Goal: Transaction & Acquisition: Purchase product/service

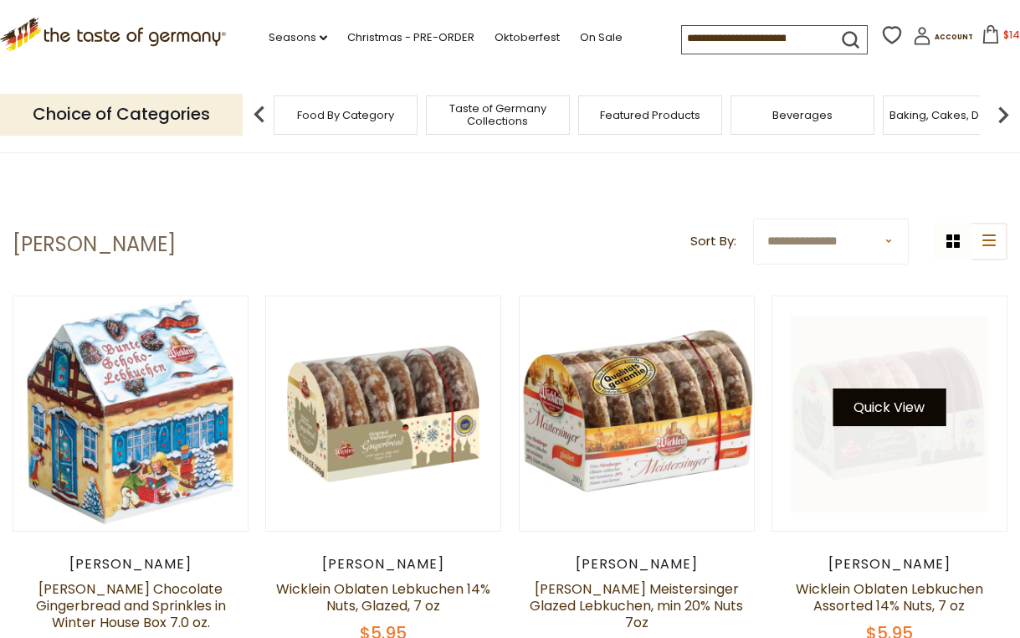
click at [868, 407] on button "Quick View" at bounding box center [889, 407] width 113 height 38
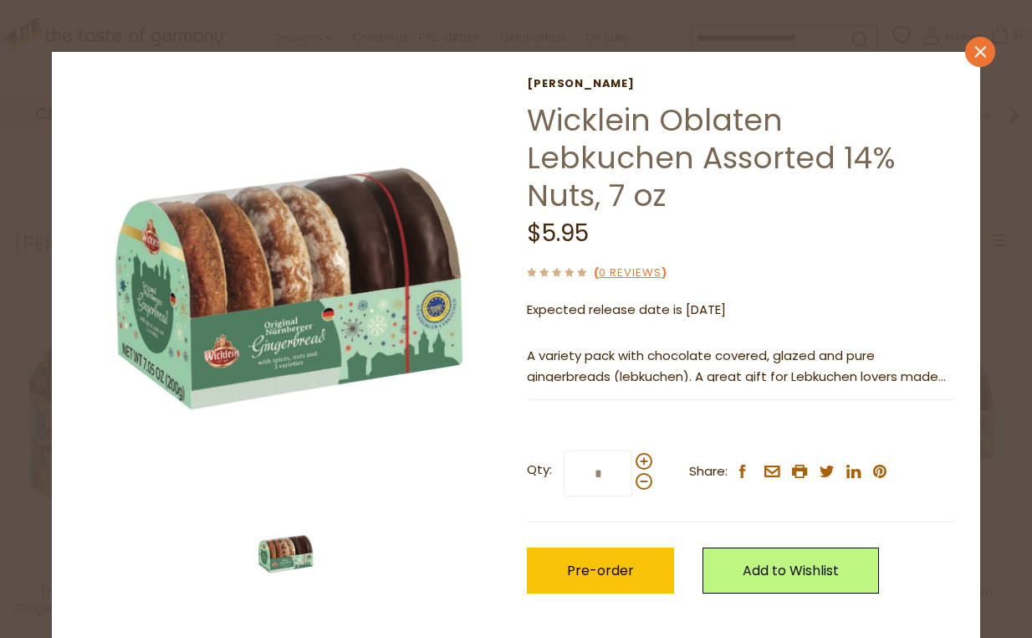
click at [975, 49] on icon "close" at bounding box center [981, 51] width 13 height 13
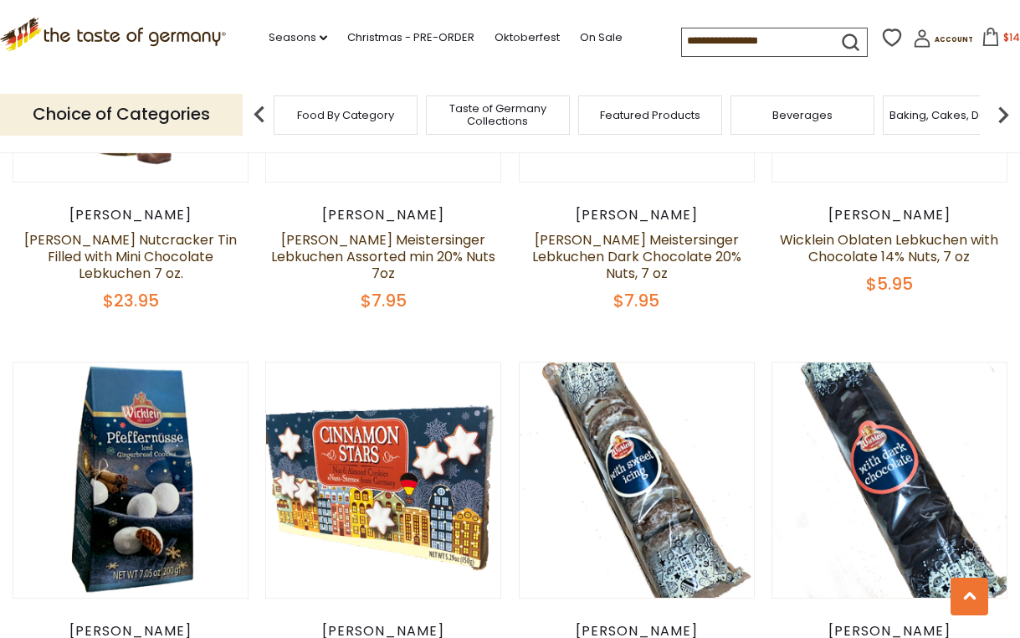
scroll to position [753, 0]
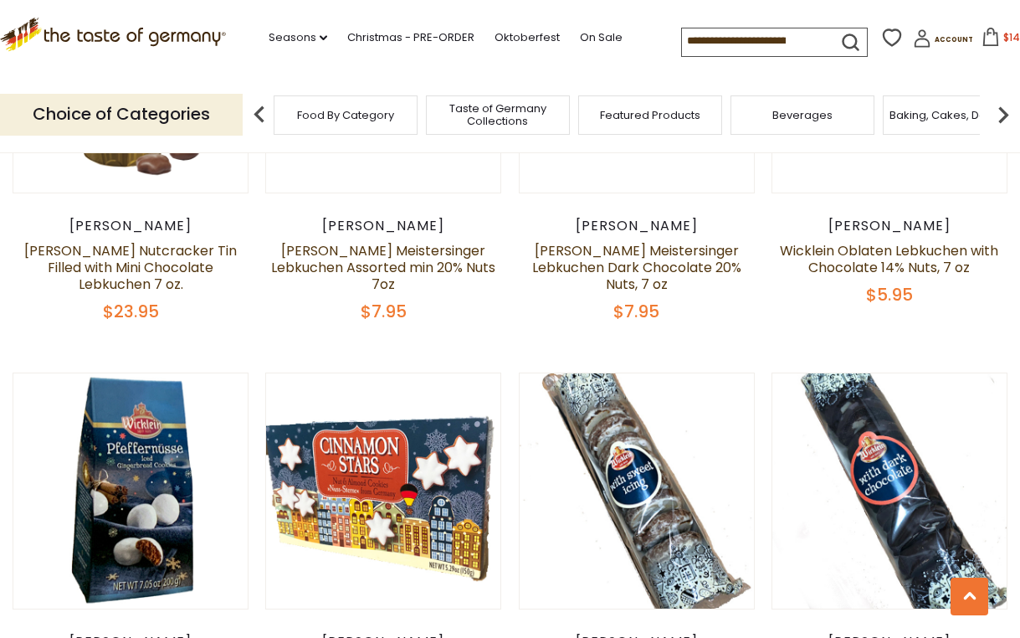
click at [711, 42] on input at bounding box center [752, 39] width 141 height 23
click at [720, 43] on input at bounding box center [752, 39] width 141 height 23
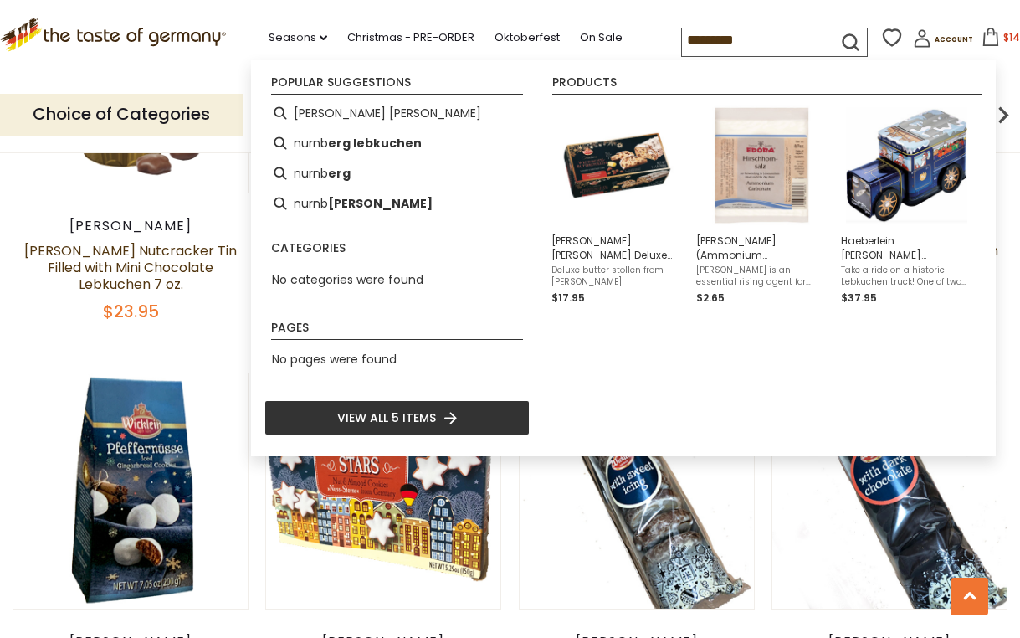
type input "**********"
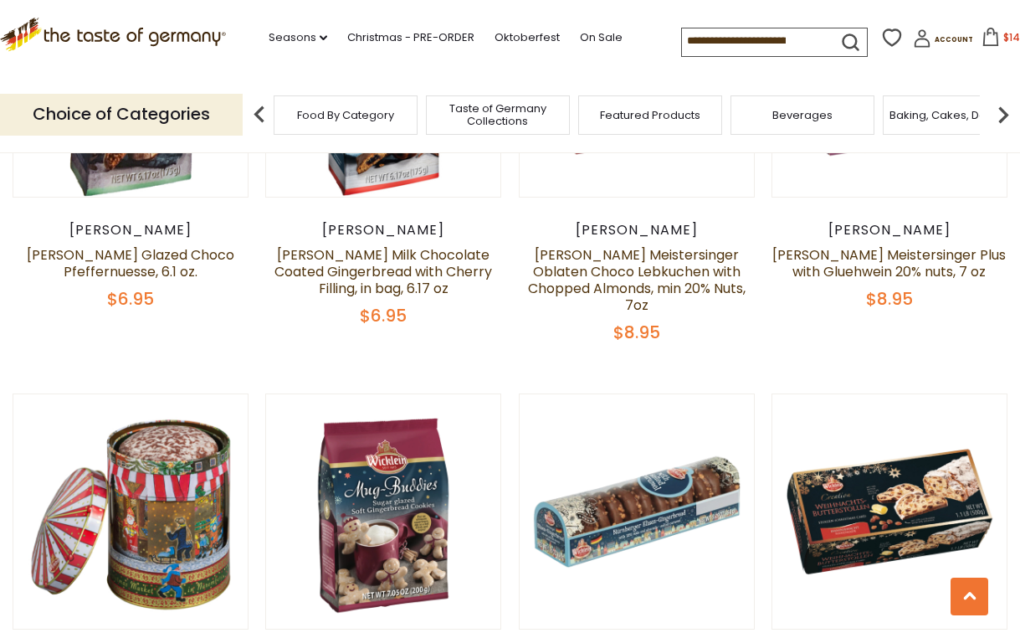
scroll to position [2175, 0]
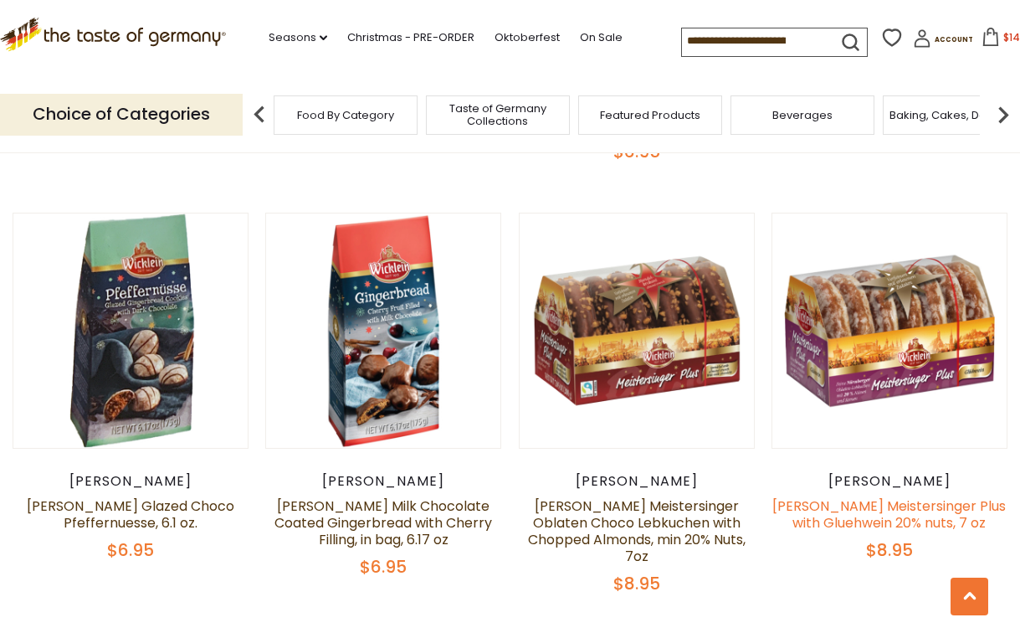
click at [878, 496] on link "[PERSON_NAME] Meistersinger Plus with Gluehwein 20% nuts, 7 oz" at bounding box center [888, 514] width 233 height 36
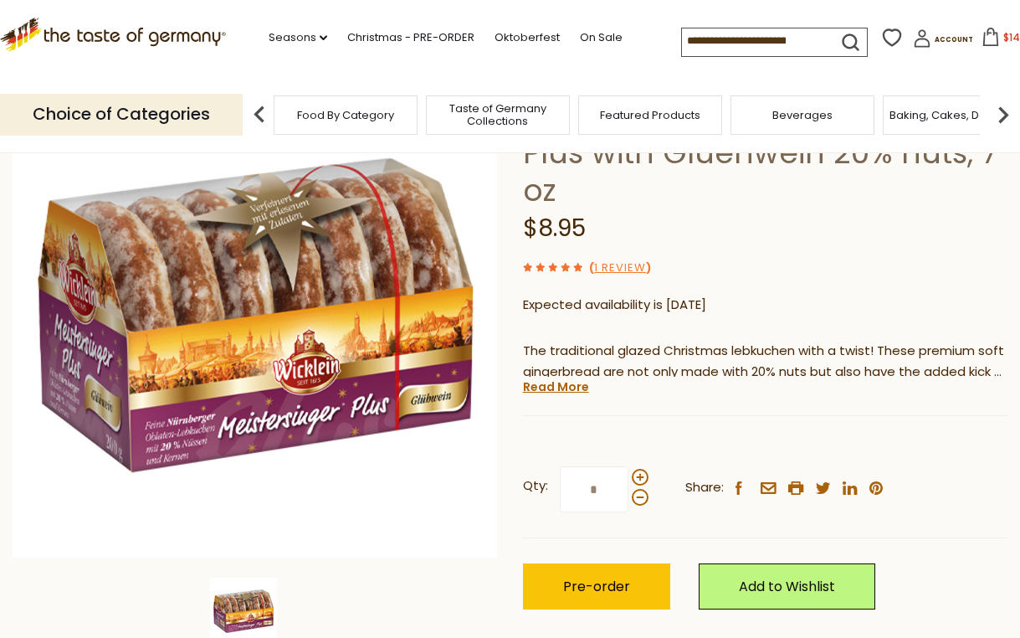
scroll to position [167, 0]
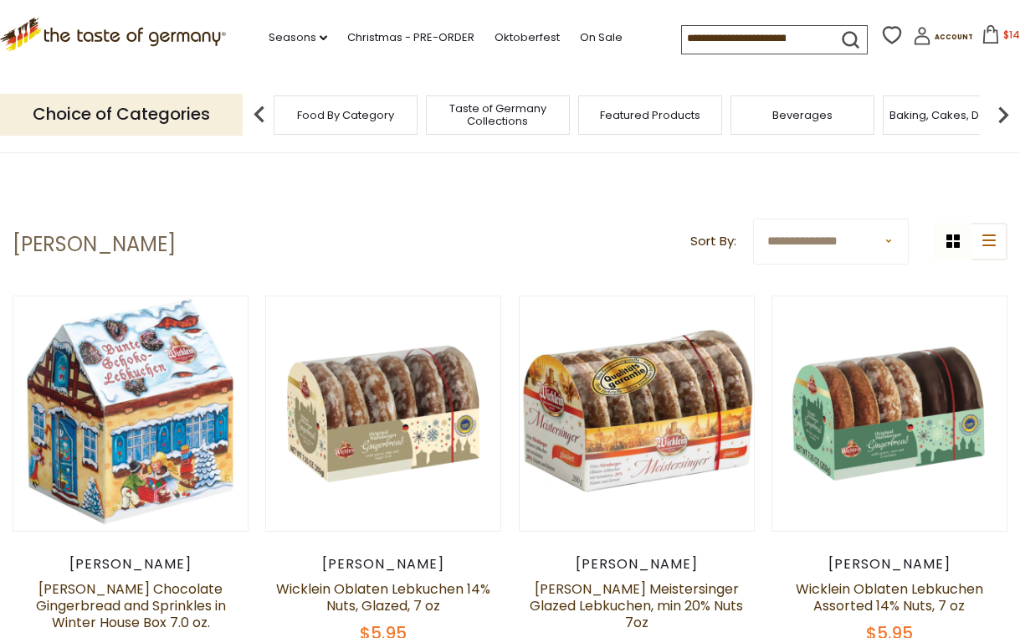
click at [711, 40] on input at bounding box center [752, 37] width 141 height 23
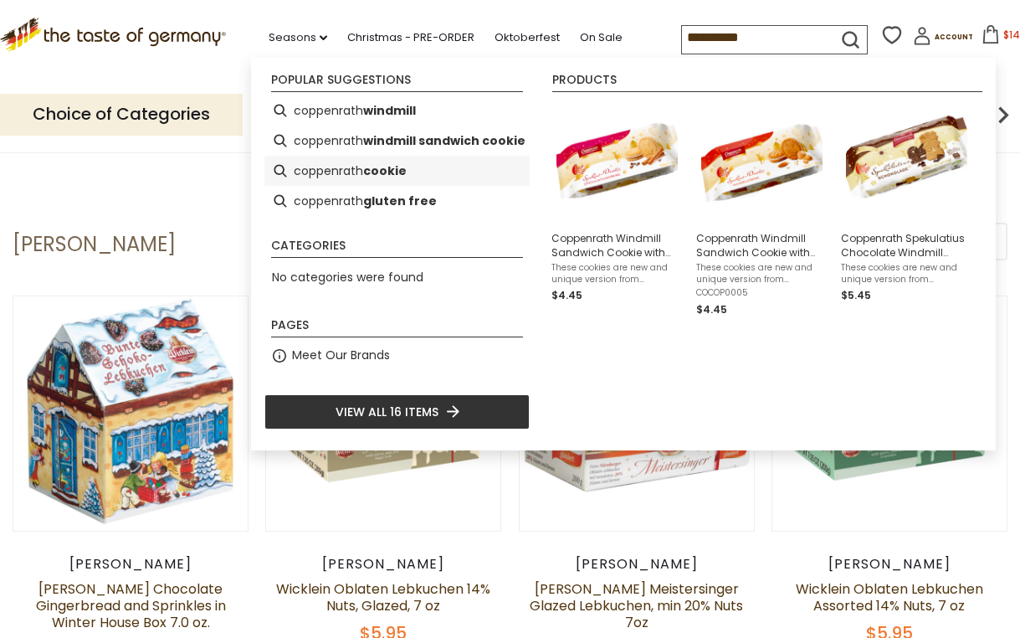
click at [392, 169] on b "cookie" at bounding box center [385, 170] width 44 height 19
type input "**********"
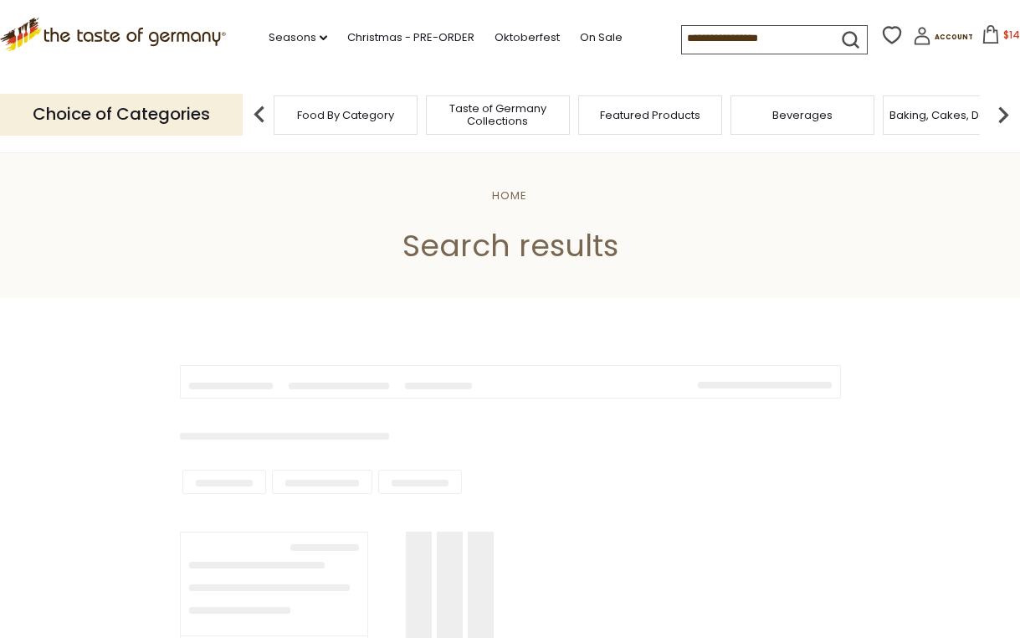
type input "**********"
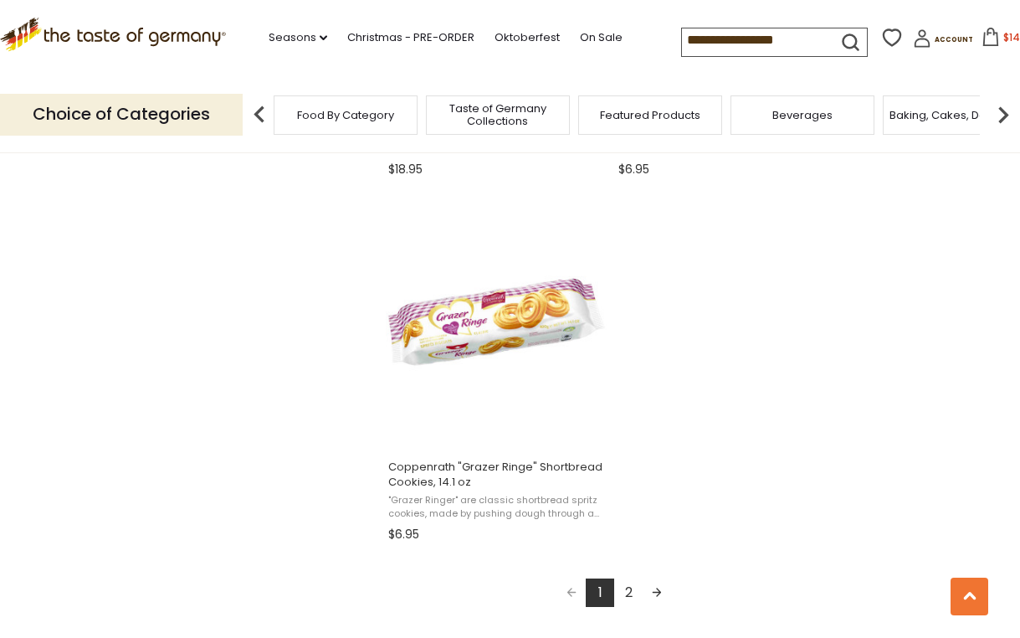
scroll to position [2845, 0]
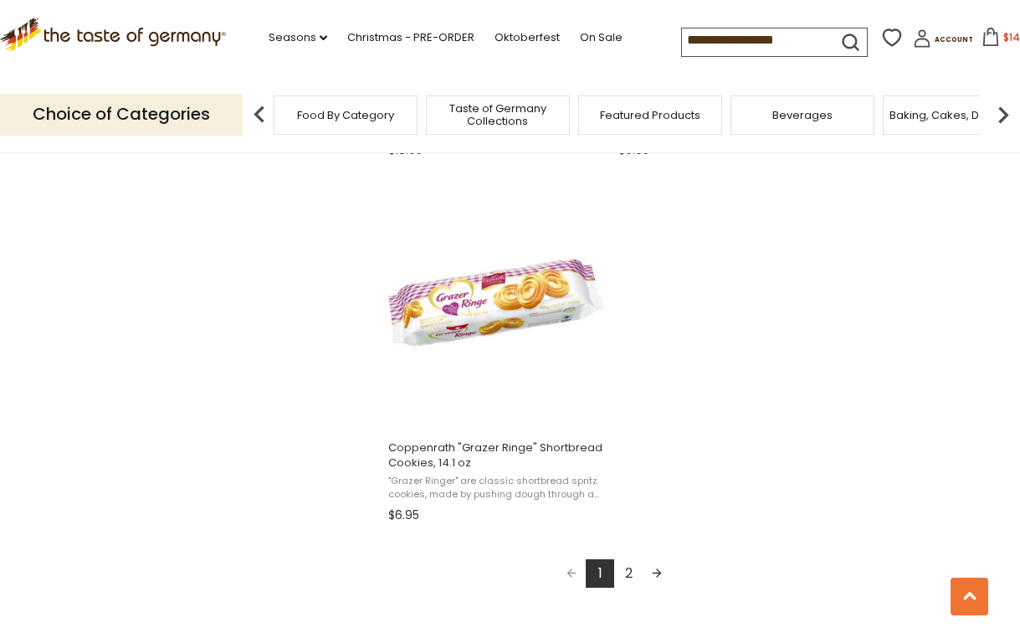
click at [628, 571] on link "2" at bounding box center [628, 573] width 28 height 28
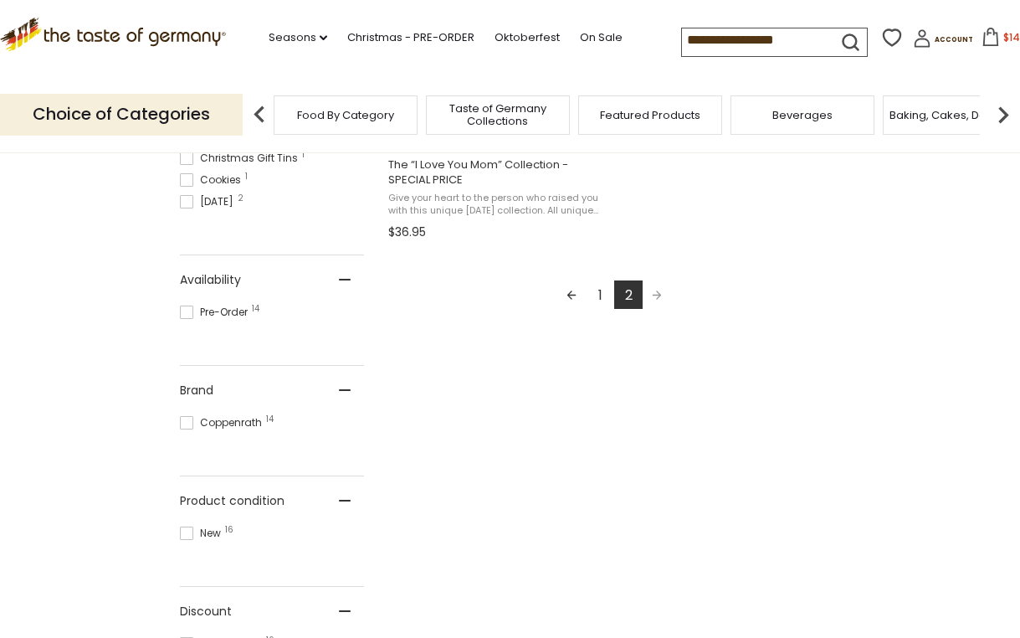
scroll to position [586, 0]
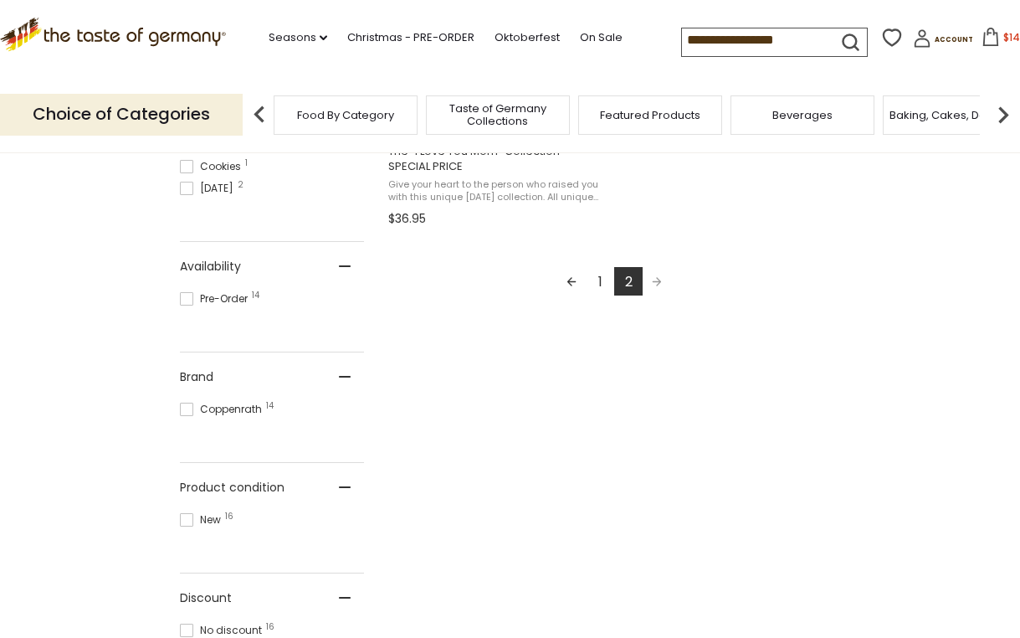
click at [601, 281] on link "1" at bounding box center [600, 281] width 28 height 28
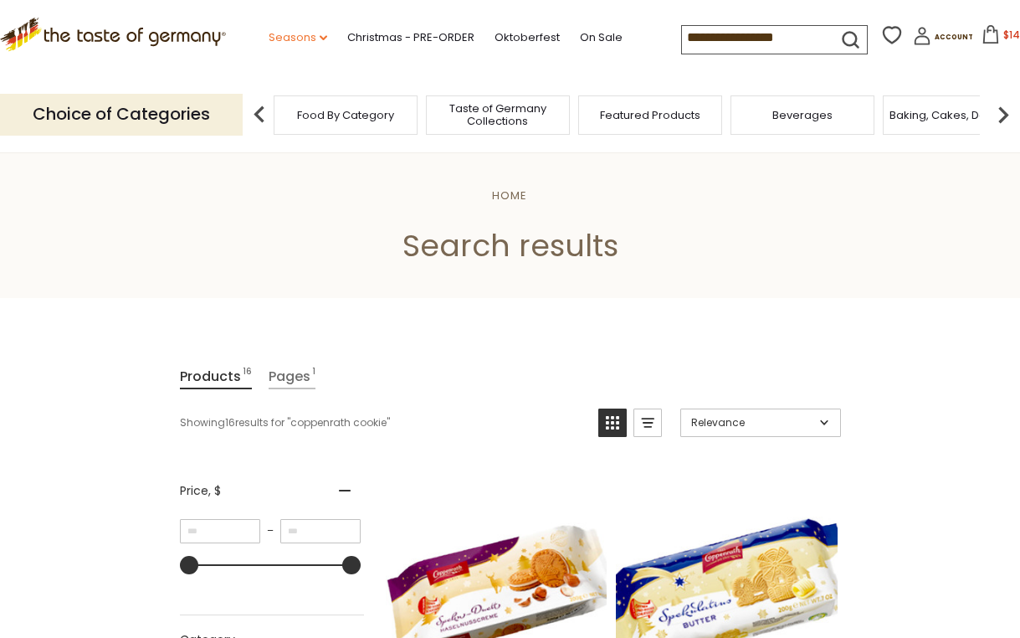
click at [291, 33] on link "Seasons dropdown_arrow" at bounding box center [298, 37] width 59 height 18
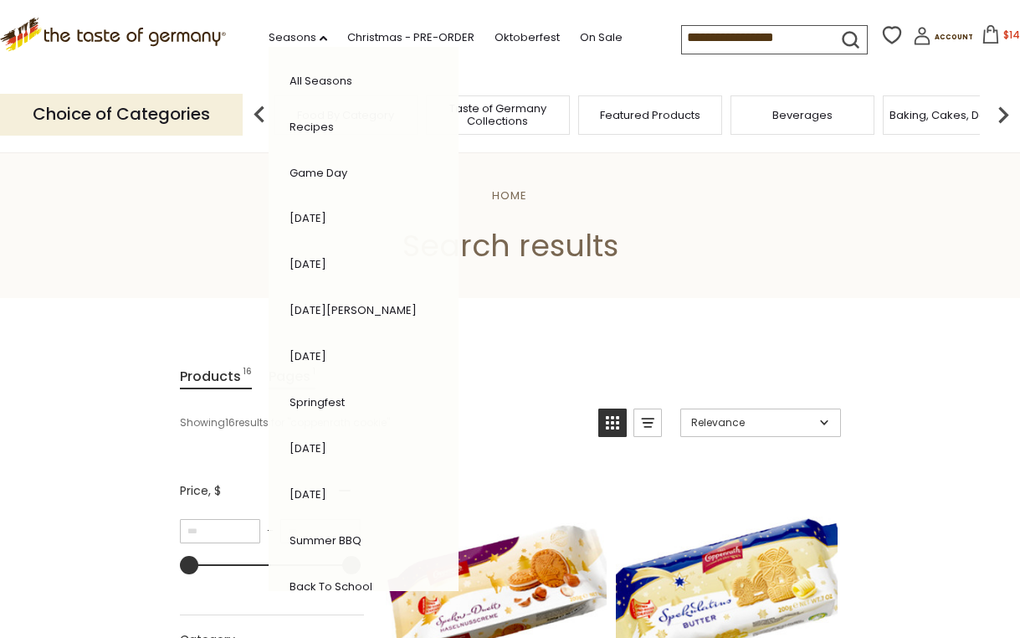
click at [289, 259] on link "[DATE]" at bounding box center [307, 264] width 37 height 16
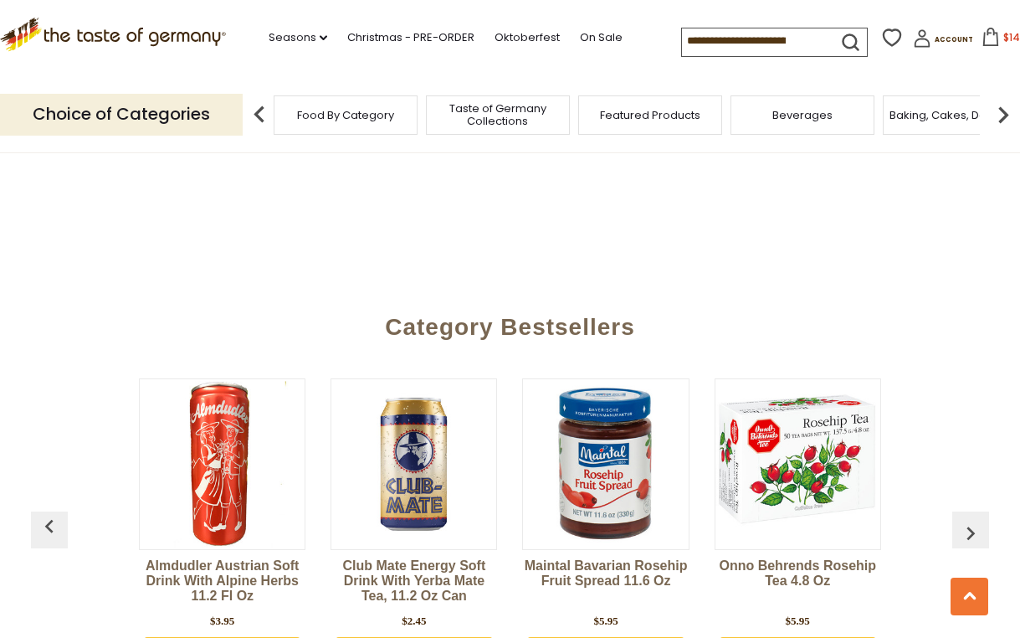
scroll to position [4267, 0]
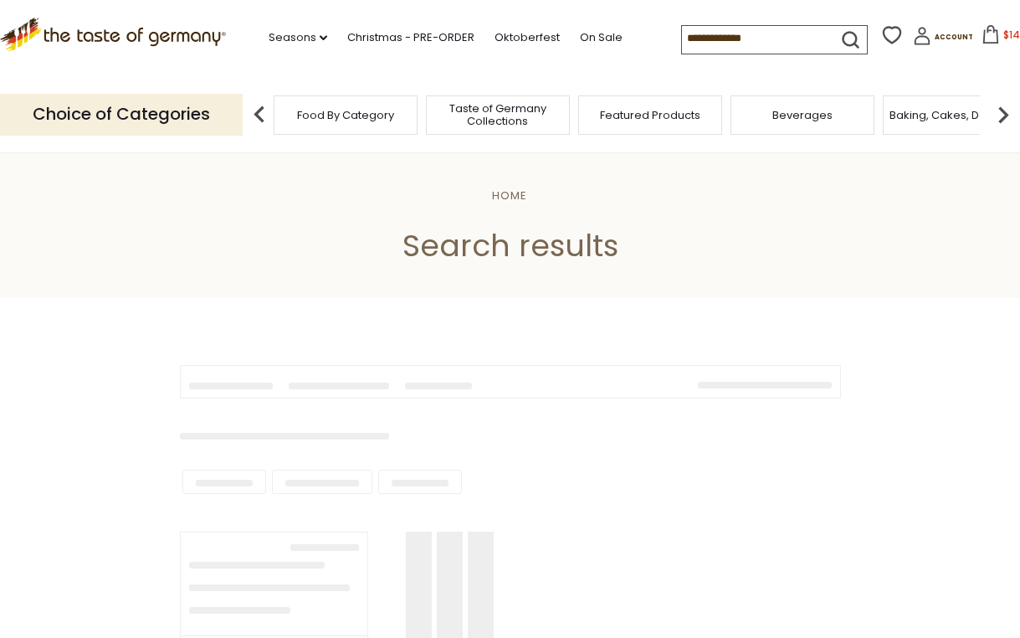
type input "**********"
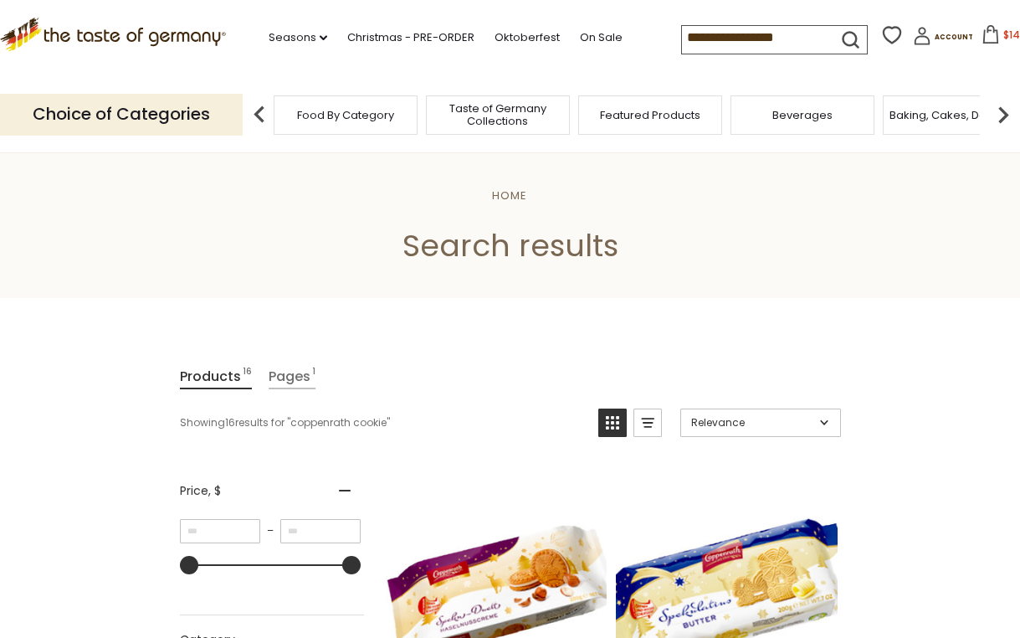
click at [981, 36] on icon at bounding box center [990, 34] width 18 height 18
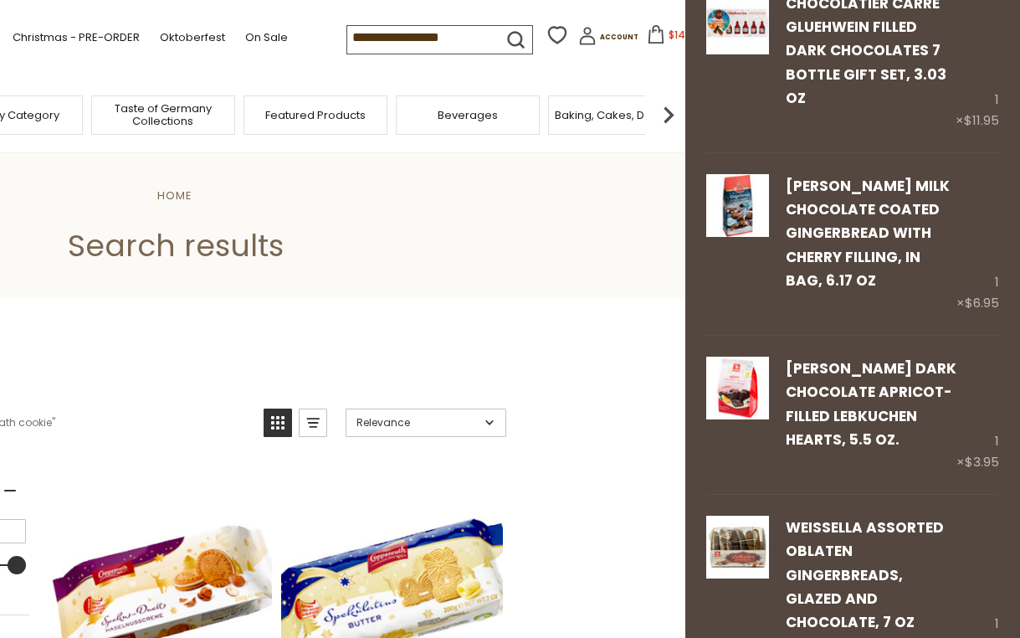
scroll to position [1171, 0]
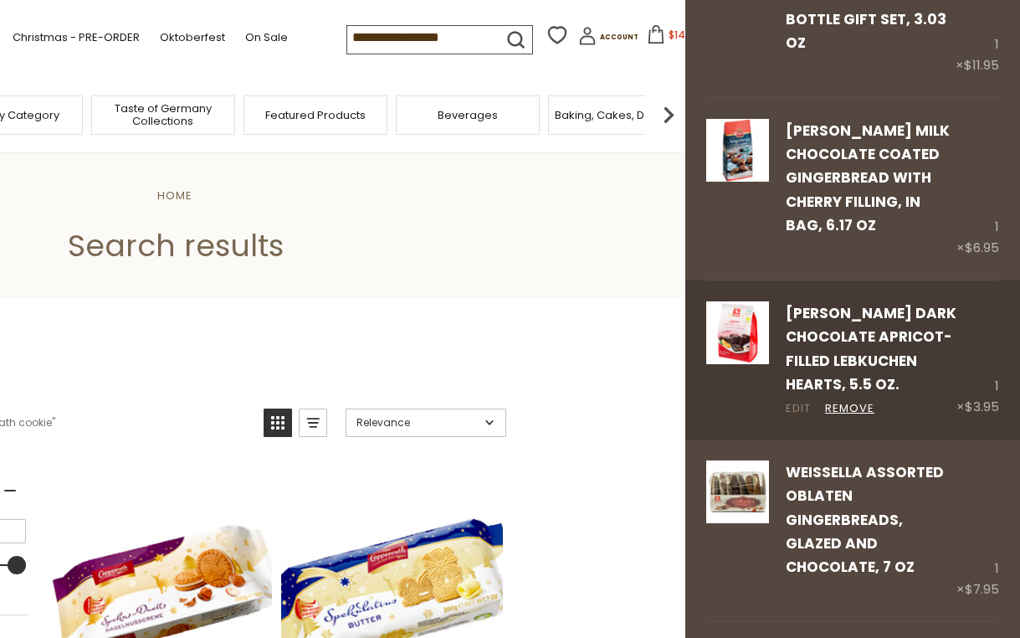
click at [797, 400] on link "Edit" at bounding box center [798, 409] width 25 height 18
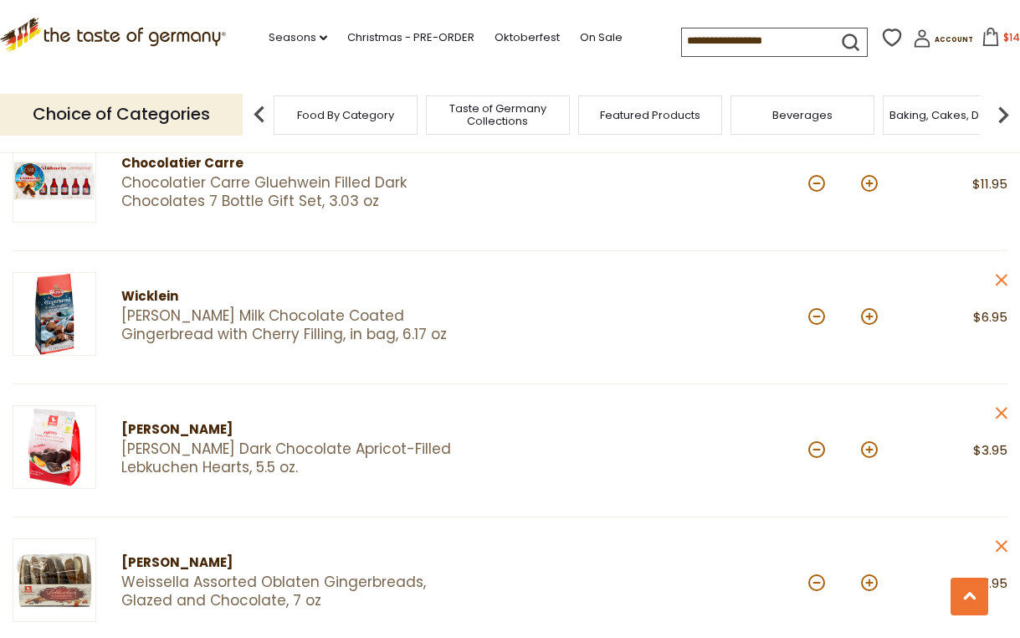
scroll to position [1088, 0]
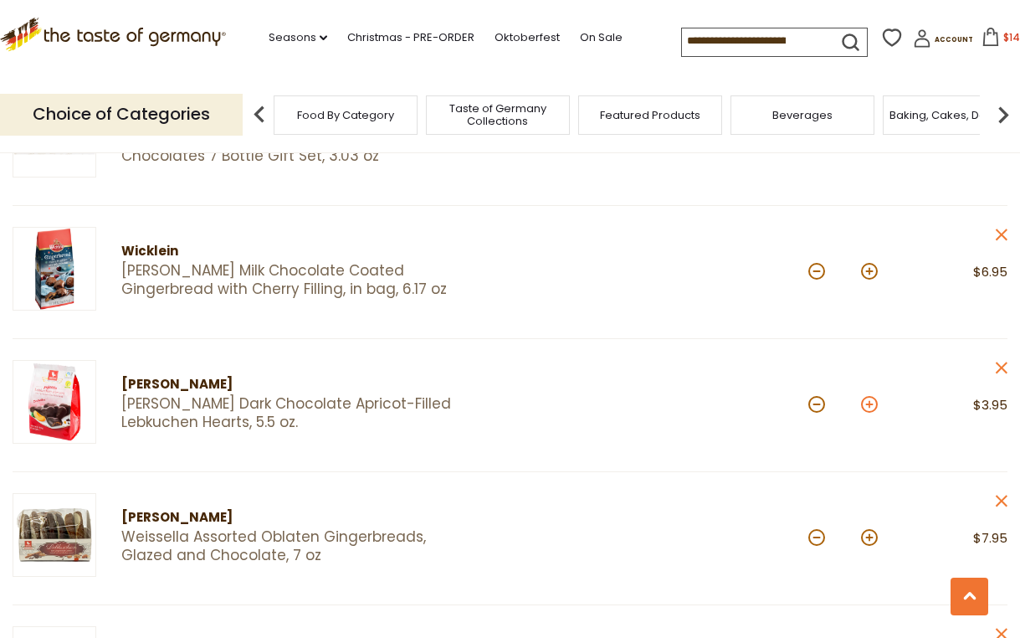
click at [863, 403] on button at bounding box center [869, 404] width 17 height 17
type input "*"
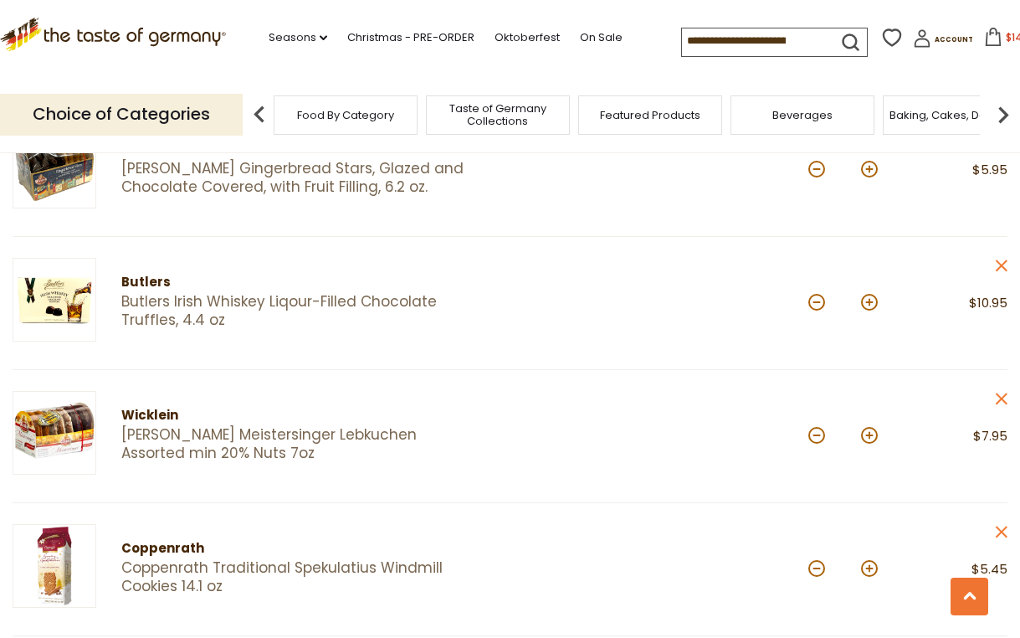
scroll to position [1590, 0]
click at [868, 304] on button at bounding box center [869, 301] width 17 height 17
type input "*"
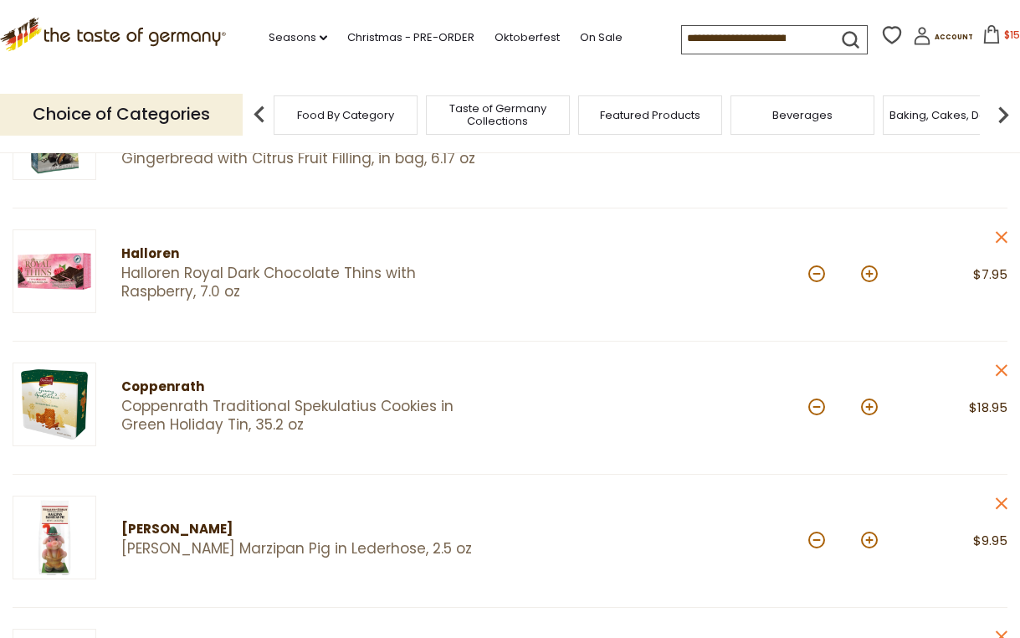
scroll to position [0, 0]
